Goal: Task Accomplishment & Management: Manage account settings

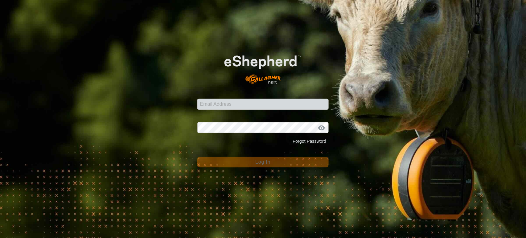
click at [254, 102] on input "Email Address" at bounding box center [263, 104] width 132 height 11
click at [0, 238] on com-1password-button at bounding box center [0, 238] width 0 height 0
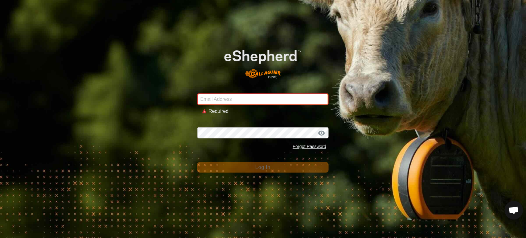
click at [244, 99] on input "Email Address" at bounding box center [263, 99] width 132 height 12
click at [228, 100] on input "Email Address" at bounding box center [263, 99] width 132 height 12
type input "[PERSON_NAME][EMAIL_ADDRESS][DOMAIN_NAME]"
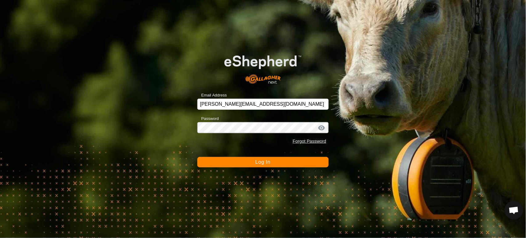
click at [245, 161] on button "Log In" at bounding box center [263, 162] width 132 height 10
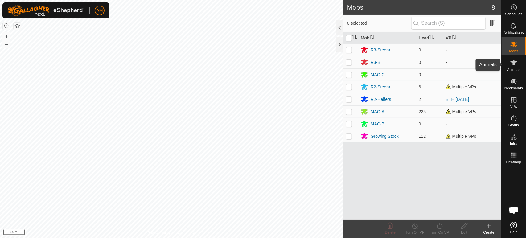
click at [510, 66] on icon at bounding box center [513, 62] width 7 height 7
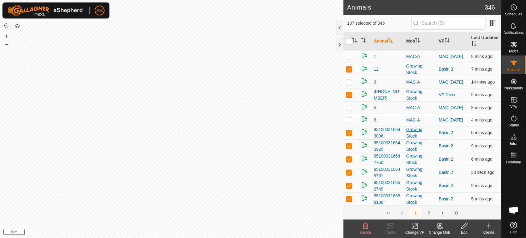
checkbox input "true"
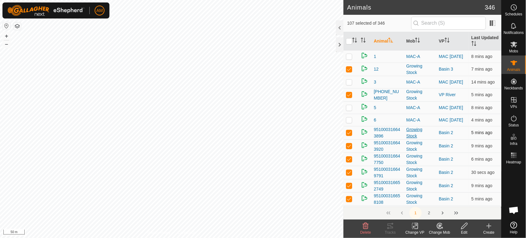
checkbox input "true"
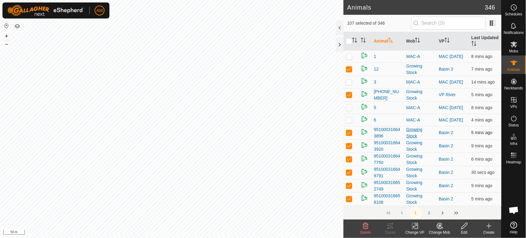
checkbox input "true"
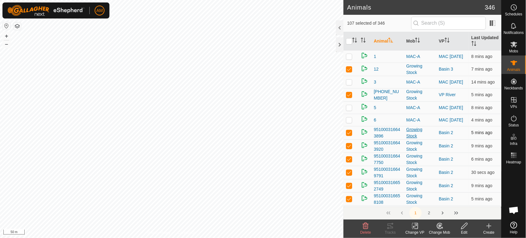
checkbox input "true"
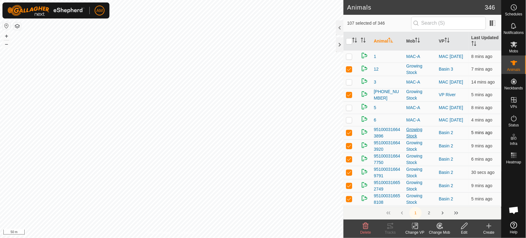
checkbox input "true"
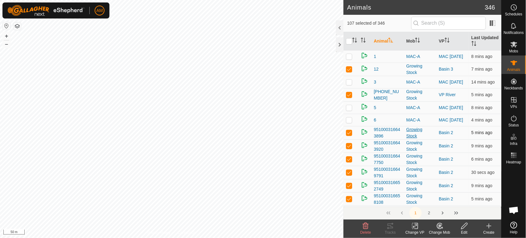
checkbox input "true"
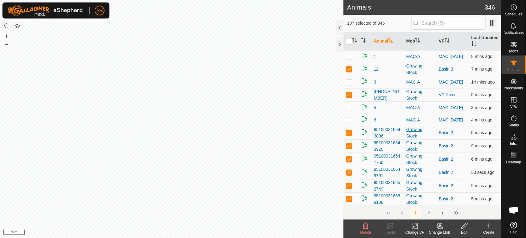
checkbox input "true"
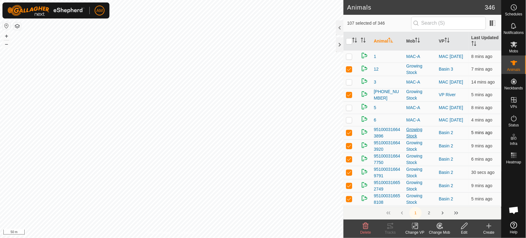
checkbox input "true"
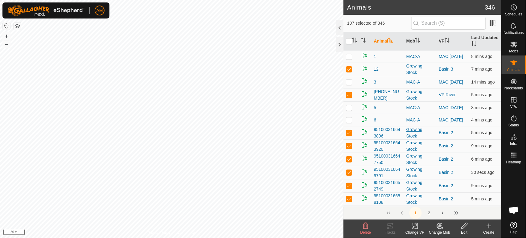
checkbox input "true"
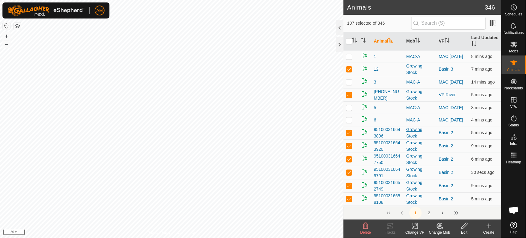
checkbox input "true"
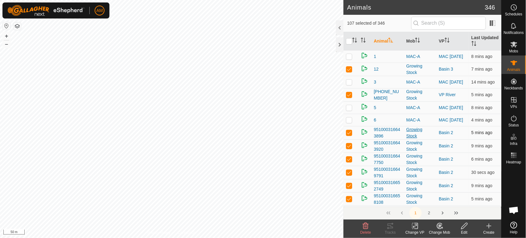
checkbox input "true"
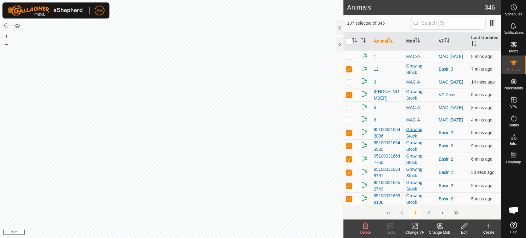
checkbox input "true"
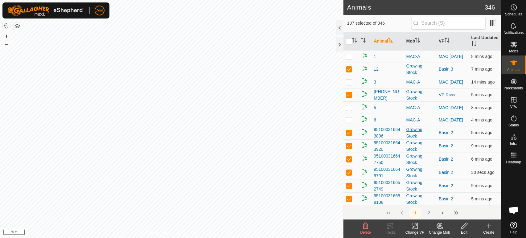
checkbox input "true"
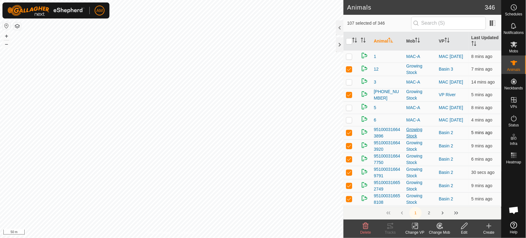
checkbox input "true"
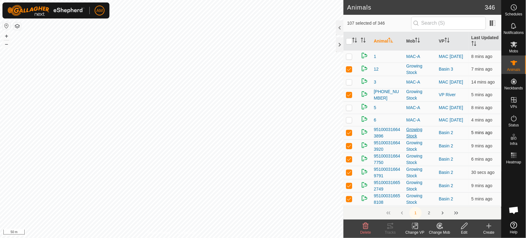
checkbox input "true"
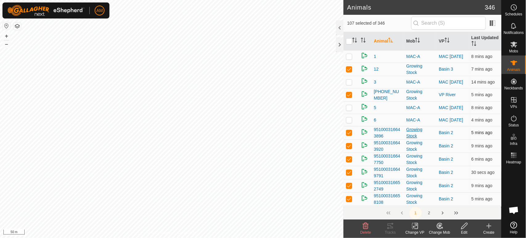
checkbox input "true"
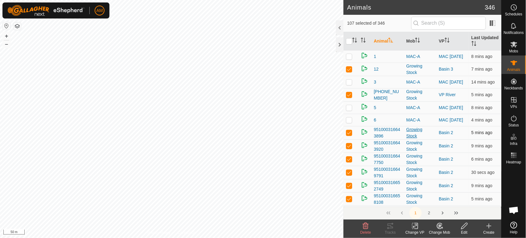
checkbox input "true"
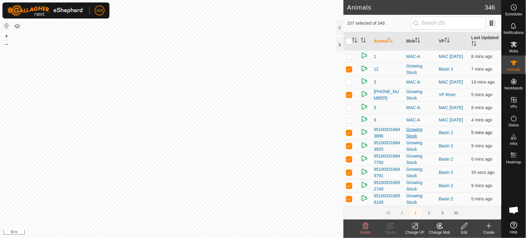
checkbox input "true"
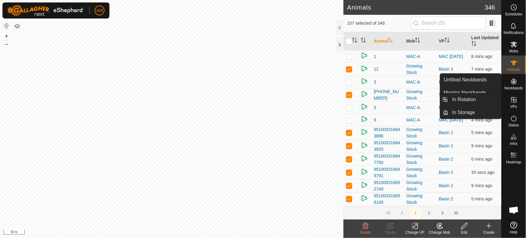
click at [515, 99] on icon at bounding box center [513, 99] width 7 height 7
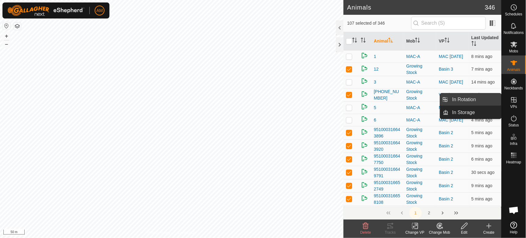
click at [481, 100] on link "In Rotation" at bounding box center [474, 99] width 53 height 12
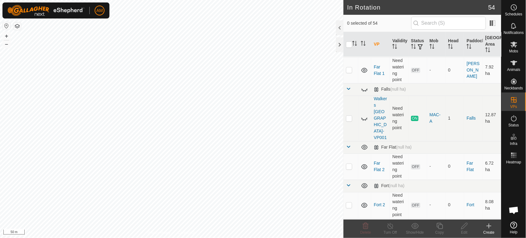
scroll to position [377, 0]
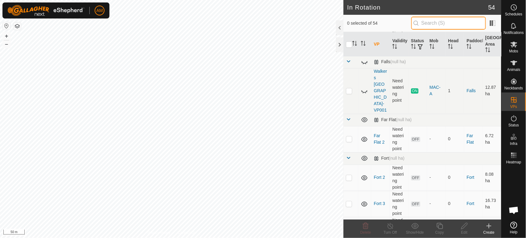
click at [433, 26] on input "text" at bounding box center [448, 23] width 75 height 13
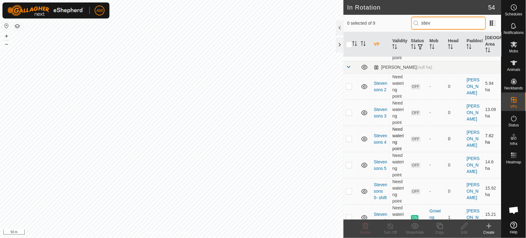
scroll to position [0, 0]
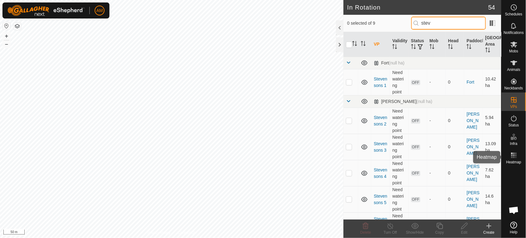
type input "stev"
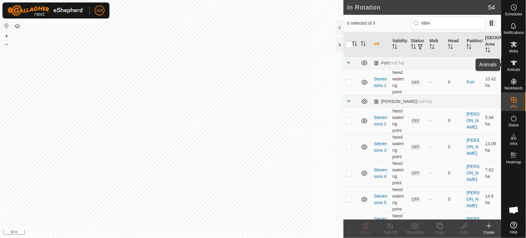
drag, startPoint x: 513, startPoint y: 63, endPoint x: 509, endPoint y: 66, distance: 4.6
click at [513, 63] on icon at bounding box center [513, 62] width 7 height 5
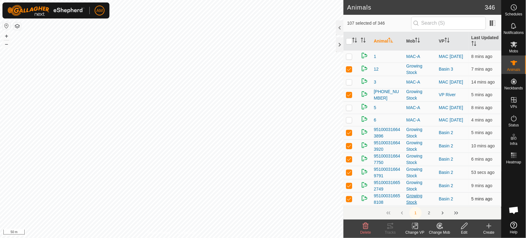
checkbox input "true"
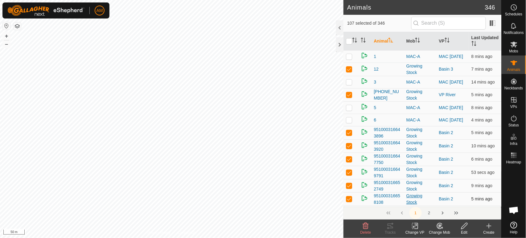
checkbox input "true"
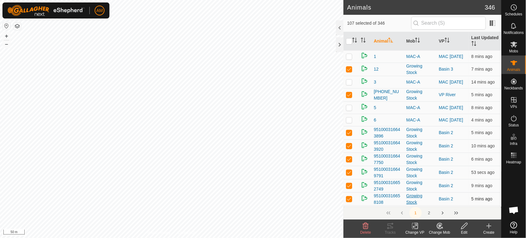
checkbox input "true"
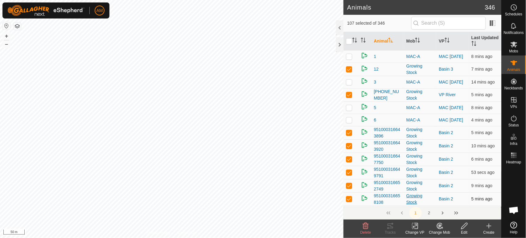
checkbox input "true"
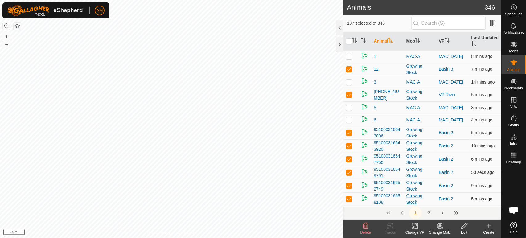
checkbox input "true"
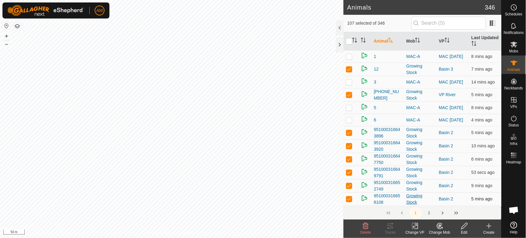
checkbox input "true"
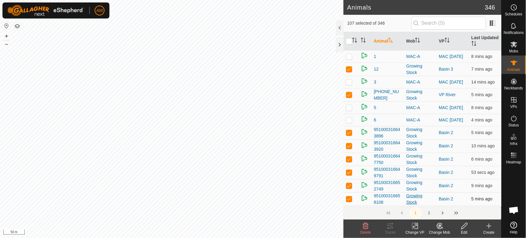
checkbox input "true"
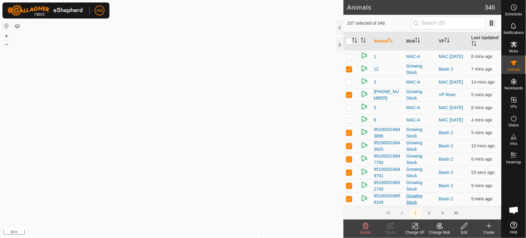
checkbox input "true"
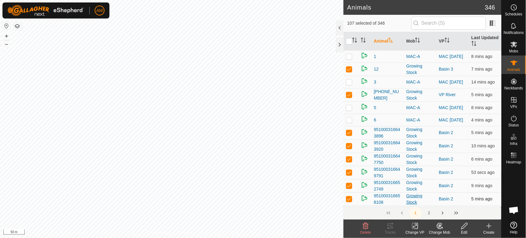
checkbox input "true"
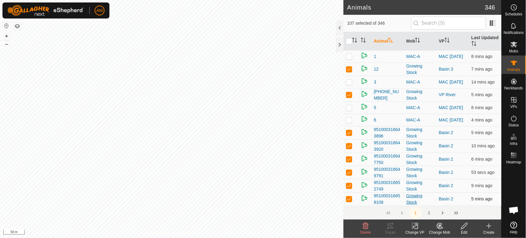
checkbox input "true"
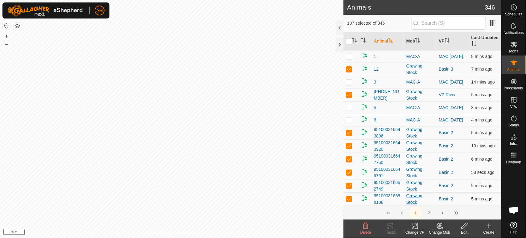
checkbox input "true"
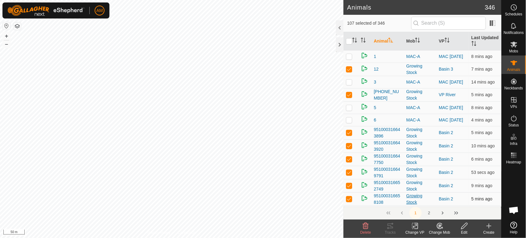
checkbox input "true"
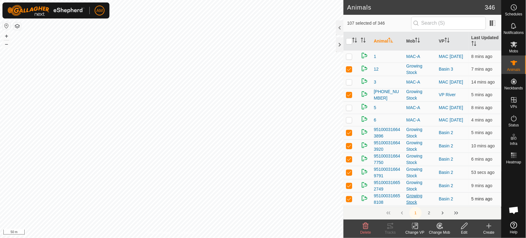
checkbox input "true"
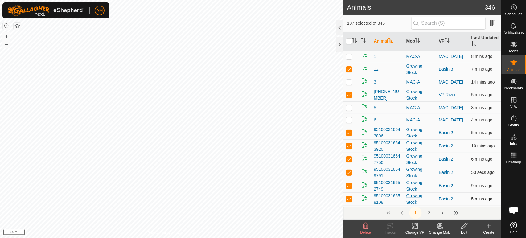
checkbox input "true"
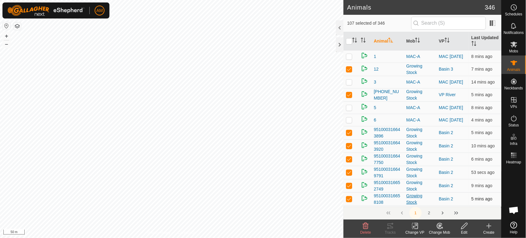
checkbox input "true"
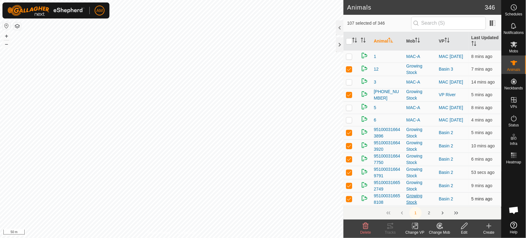
checkbox input "true"
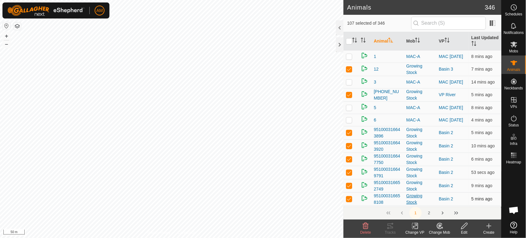
checkbox input "true"
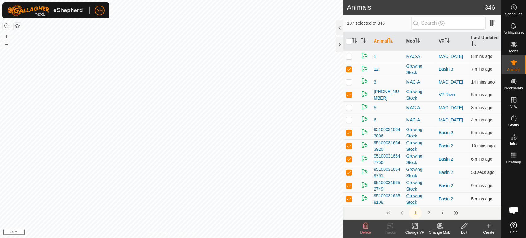
checkbox input "true"
click at [418, 230] on div "Change VP" at bounding box center [414, 233] width 25 height 6
click at [422, 201] on link "Choose VP..." at bounding box center [433, 199] width 61 height 12
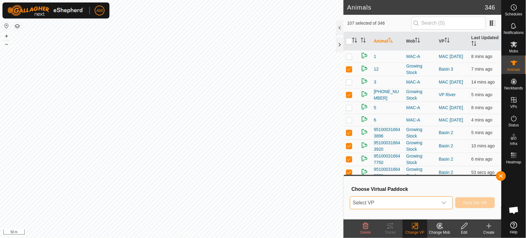
click at [423, 205] on span "Select VP" at bounding box center [393, 203] width 87 height 12
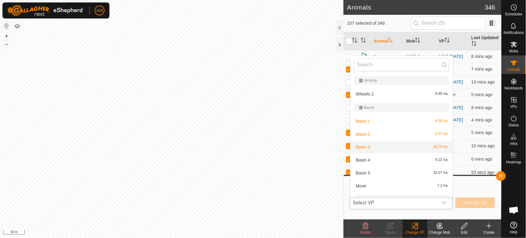
click at [366, 146] on li "Basin 3 16.75 ha" at bounding box center [401, 147] width 102 height 12
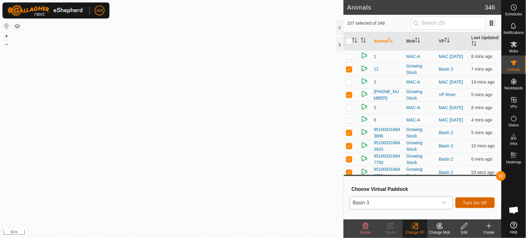
click at [471, 203] on span "Turn On VP" at bounding box center [475, 202] width 24 height 5
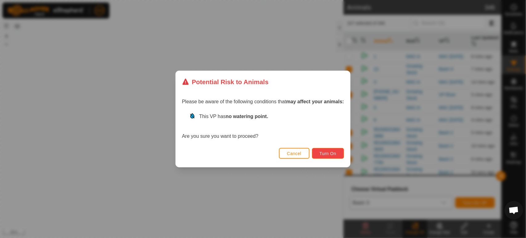
click at [334, 154] on span "Turn On" at bounding box center [328, 153] width 17 height 5
